Goal: Book appointment/travel/reservation

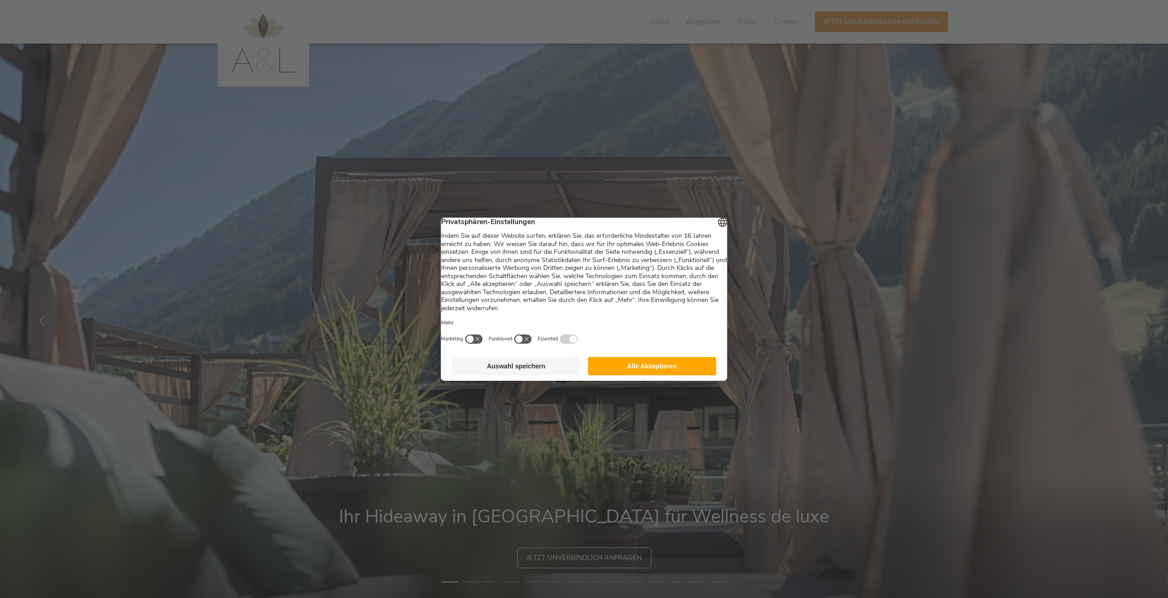
click at [632, 375] on button "Alle Akzeptieren" at bounding box center [652, 366] width 129 height 18
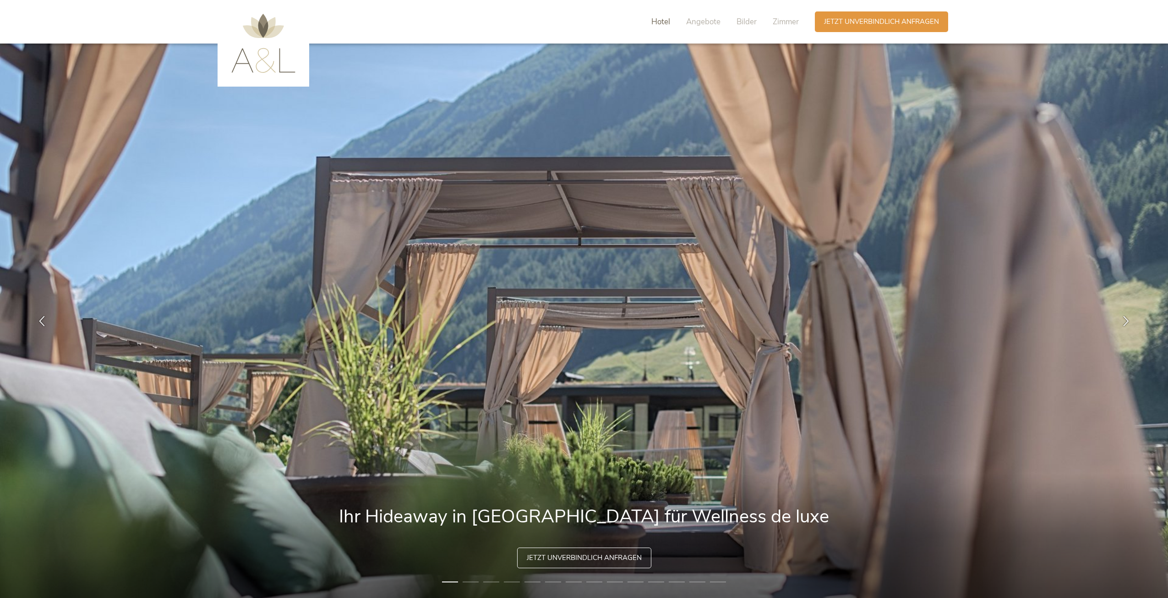
click at [665, 22] on span "Hotel" at bounding box center [660, 21] width 19 height 11
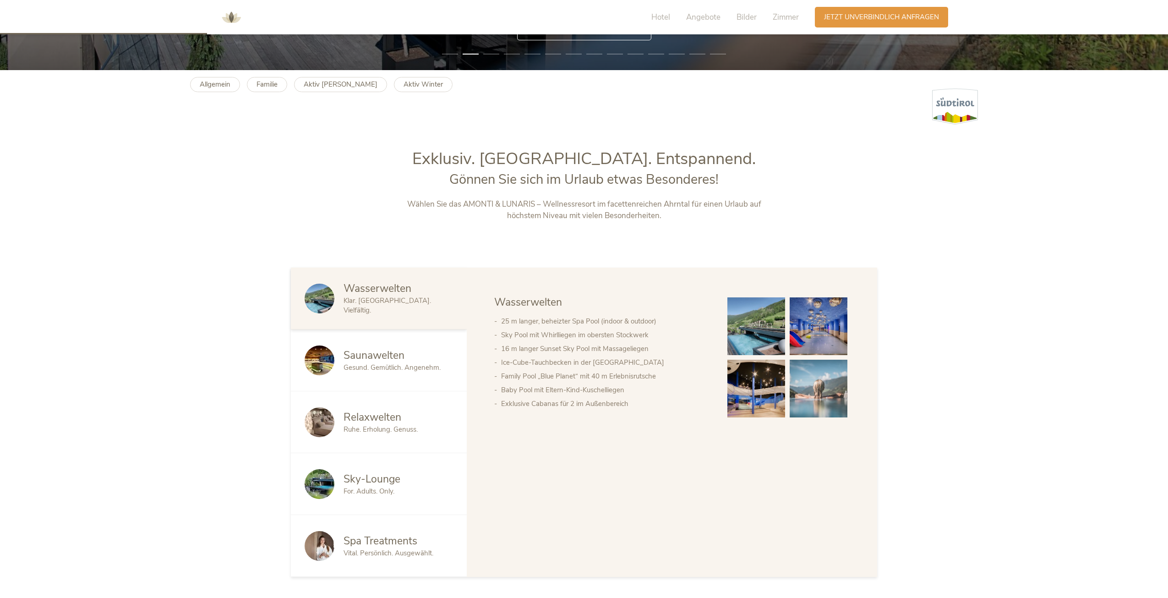
scroll to position [492, 0]
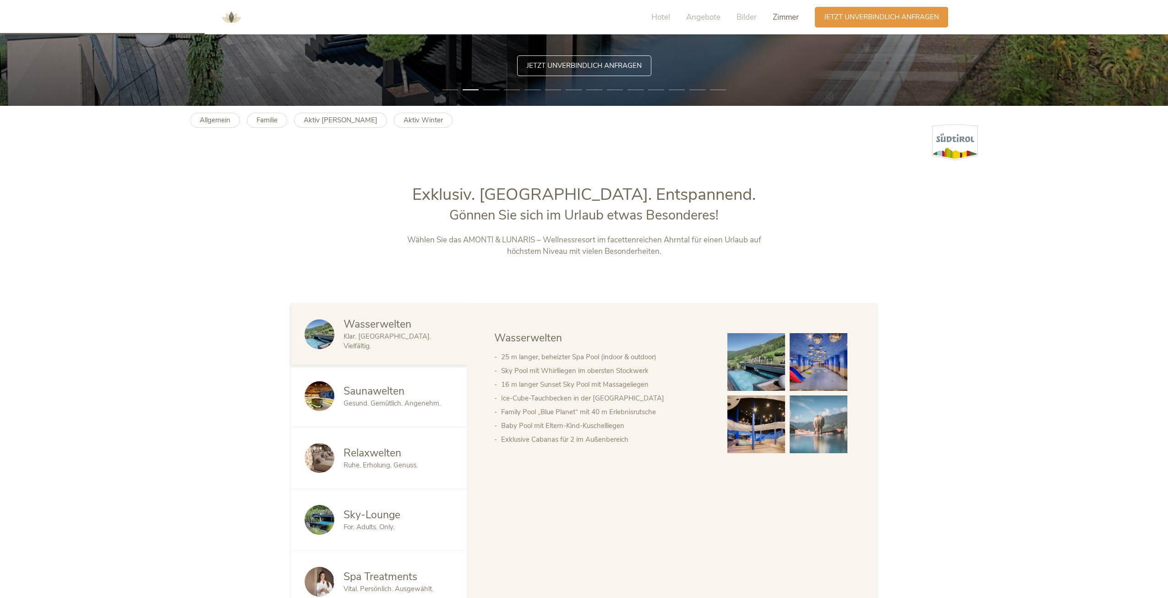
click at [776, 18] on span "Zimmer" at bounding box center [786, 17] width 26 height 11
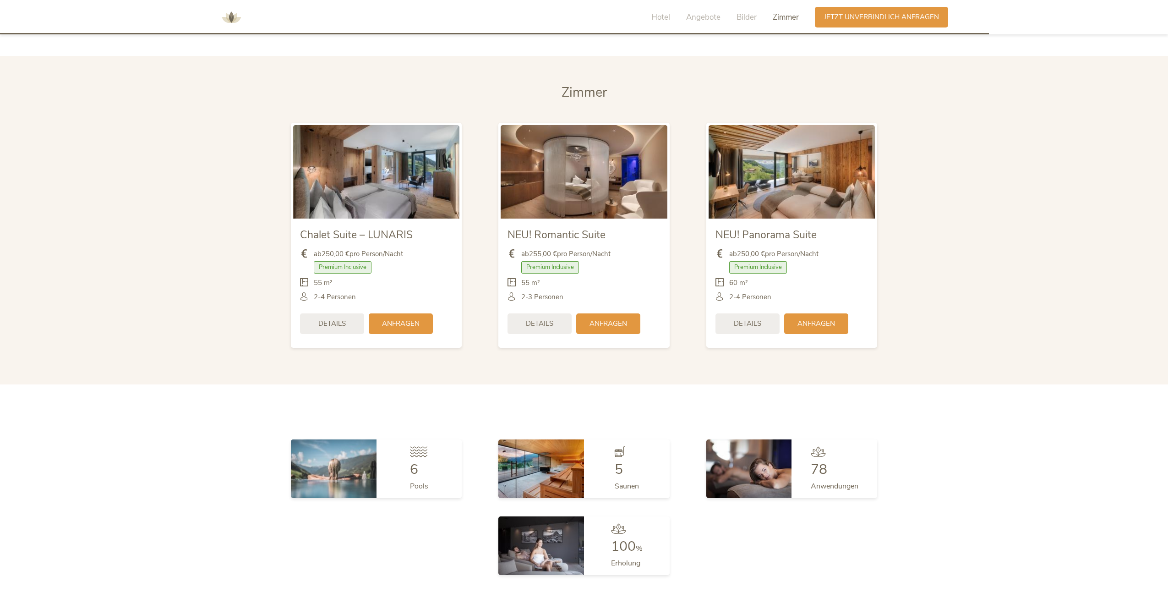
scroll to position [2408, 0]
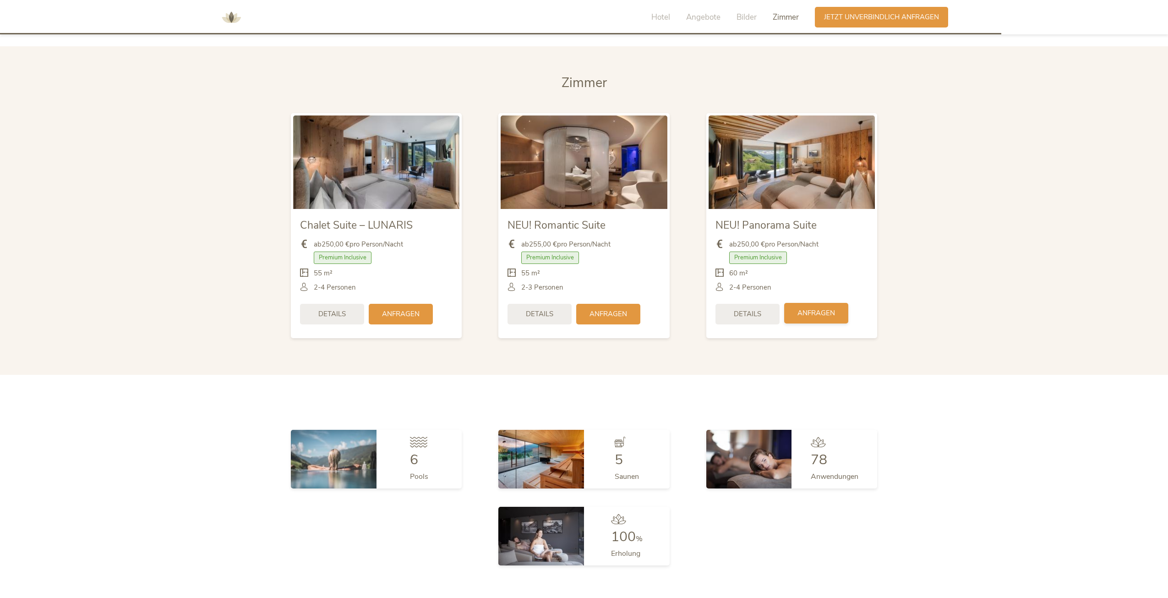
click at [814, 310] on span "Anfragen" at bounding box center [817, 313] width 38 height 10
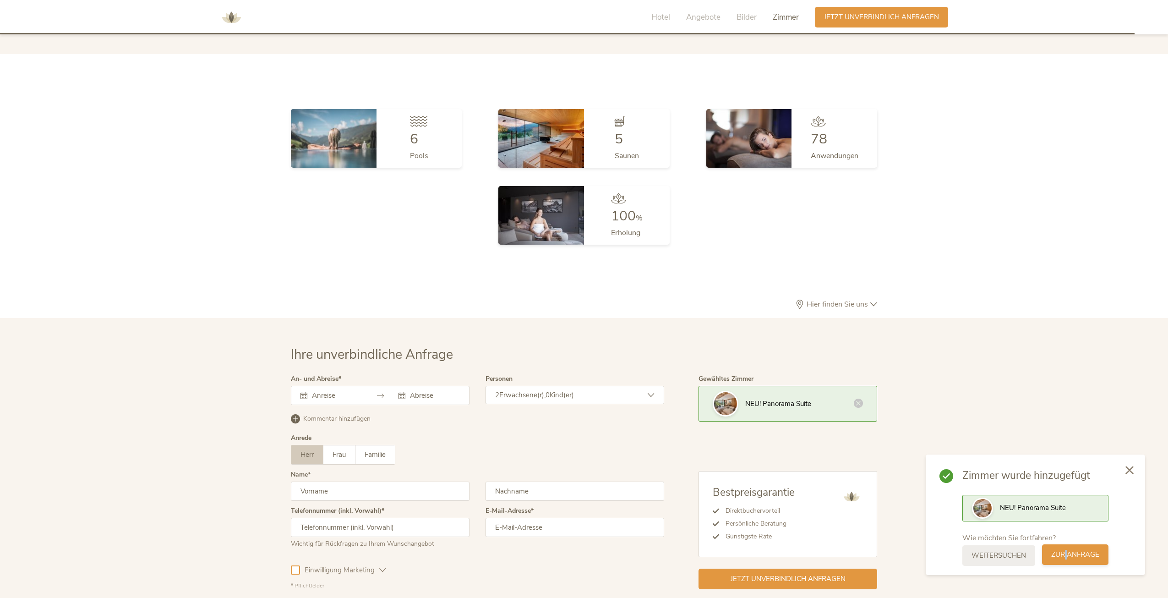
click at [1066, 555] on span "zur Anfrage" at bounding box center [1075, 555] width 48 height 10
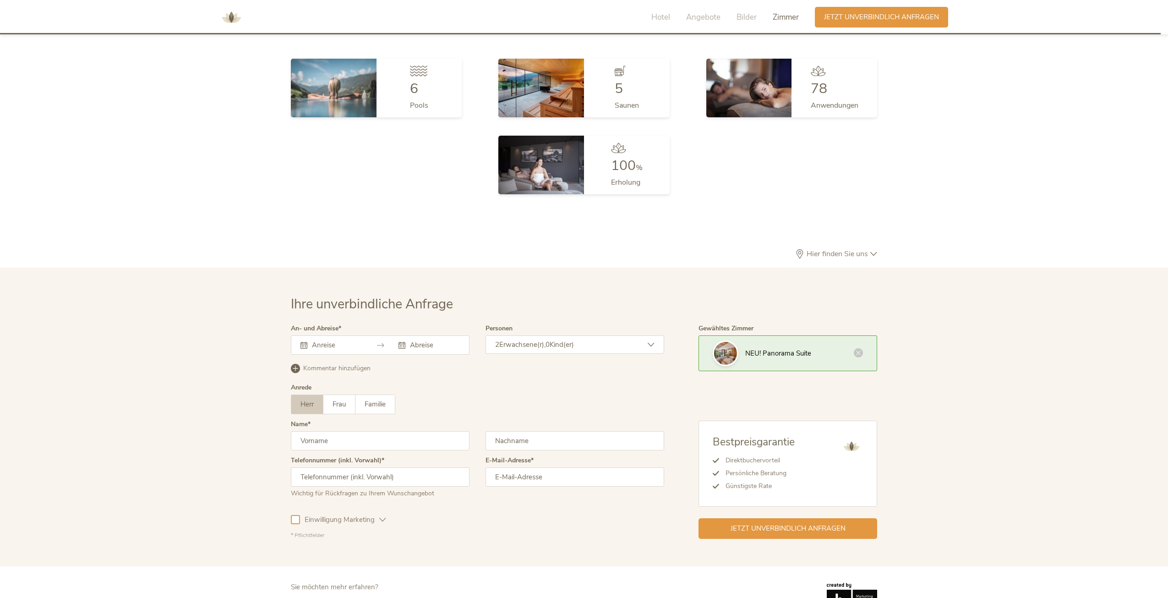
scroll to position [2809, 0]
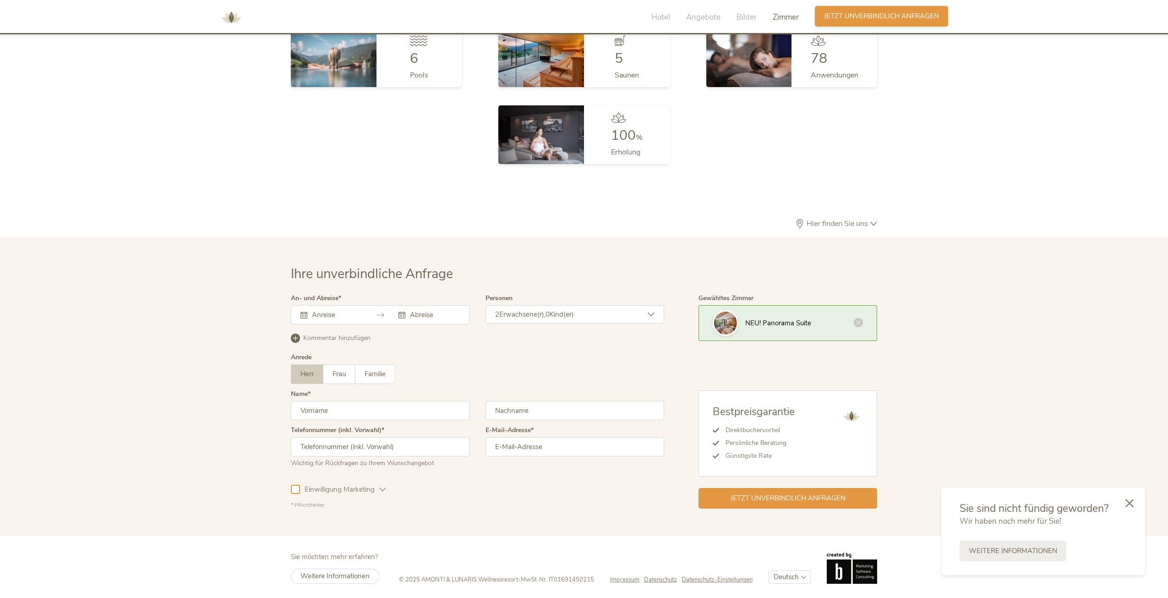
click at [871, 15] on span "Jetzt unverbindlich anfragen" at bounding box center [881, 16] width 115 height 10
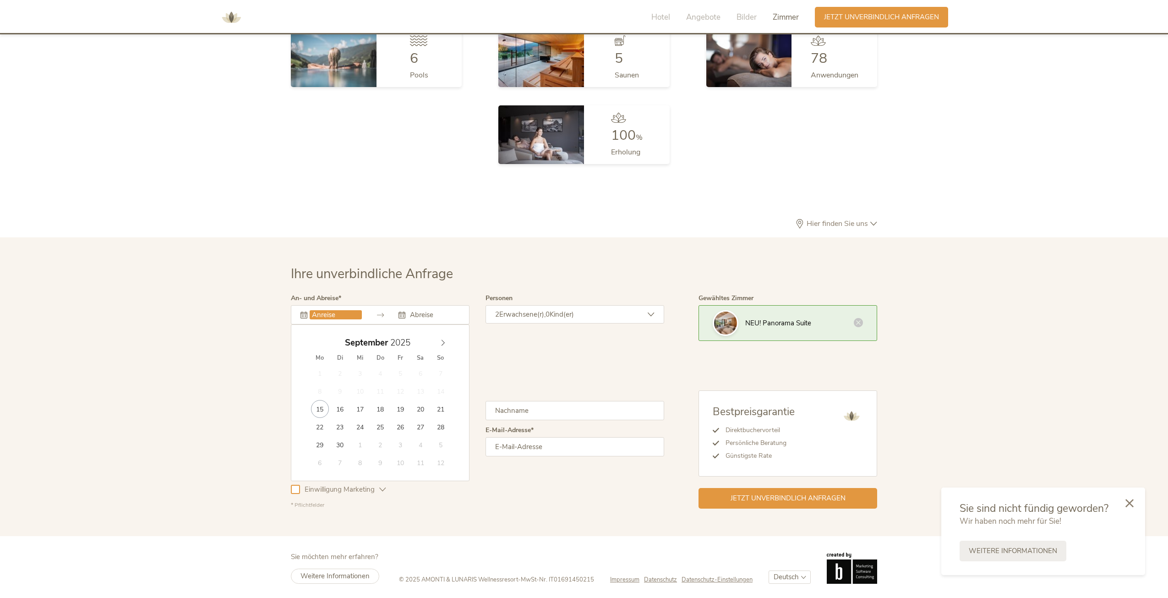
click at [314, 314] on input "text" at bounding box center [336, 314] width 52 height 9
click at [442, 339] on icon at bounding box center [443, 342] width 6 height 6
type input "[DATE]"
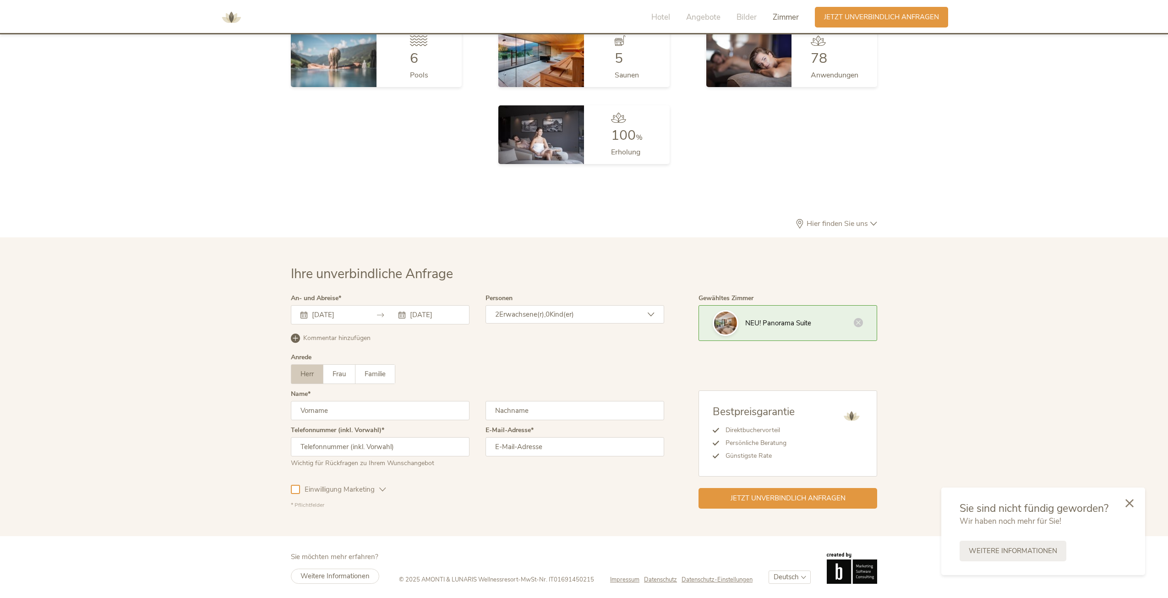
click at [351, 410] on input "text" at bounding box center [380, 410] width 179 height 19
type input "[PERSON_NAME]"
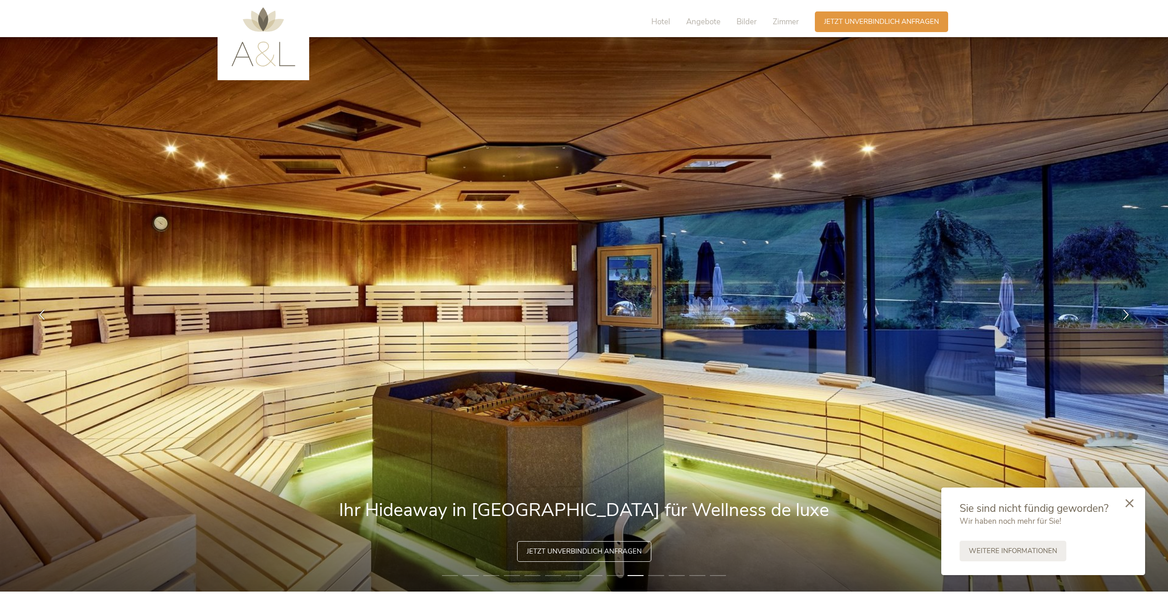
scroll to position [0, 0]
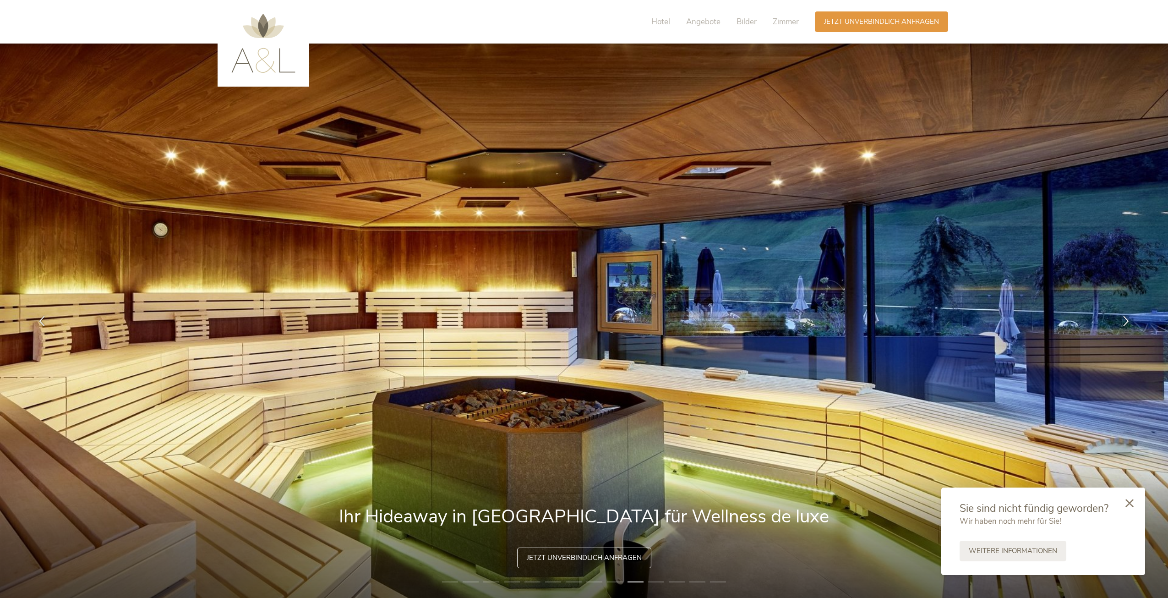
type input "b"
